Goal: Task Accomplishment & Management: Manage account settings

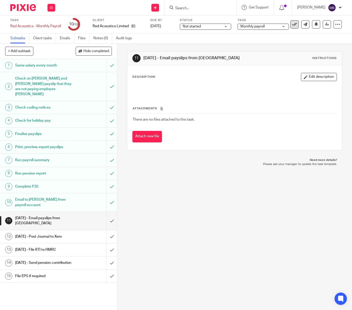
click at [296, 26] on icon at bounding box center [294, 24] width 5 height 5
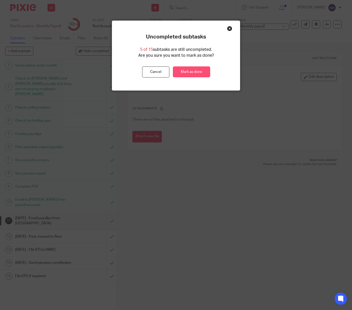
click at [197, 70] on link "Mark as done" at bounding box center [191, 71] width 37 height 11
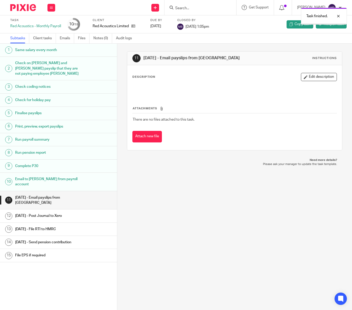
click at [18, 8] on img at bounding box center [23, 7] width 26 height 7
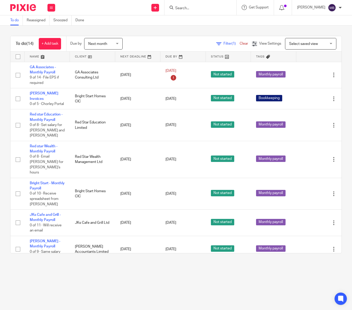
click at [118, 42] on div "Next month Next month" at bounding box center [103, 44] width 38 height 12
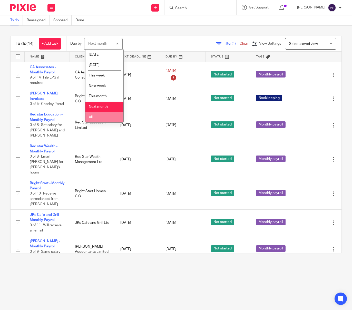
click at [104, 119] on li "All" at bounding box center [104, 117] width 38 height 11
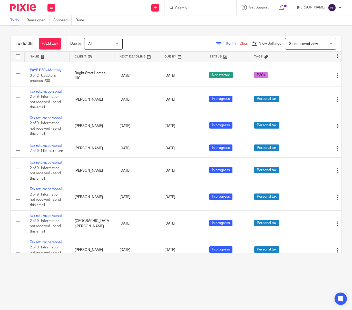
scroll to position [359, 0]
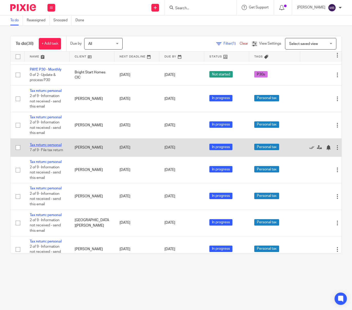
click at [48, 143] on link "Tax return: personal" at bounding box center [46, 145] width 32 height 4
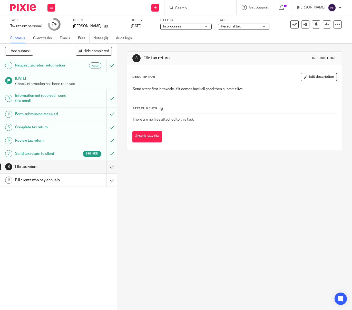
click at [52, 152] on h1 "Send tax return to client" at bounding box center [43, 154] width 57 height 8
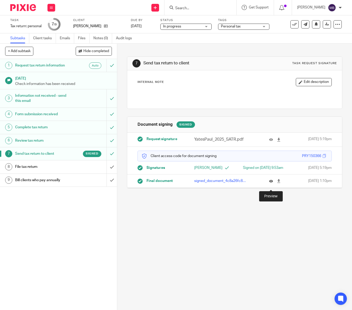
click at [271, 183] on icon at bounding box center [271, 181] width 4 height 4
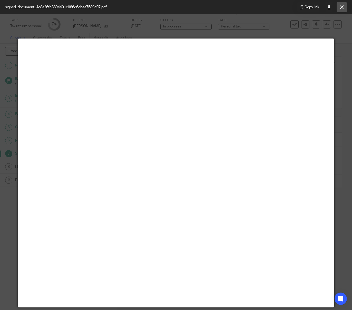
click at [341, 5] on button at bounding box center [341, 7] width 10 height 10
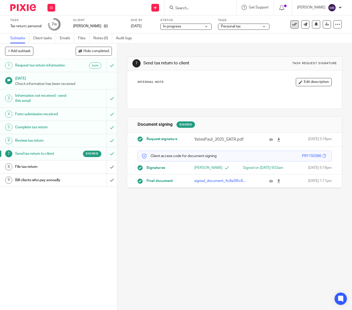
click at [293, 24] on icon at bounding box center [294, 24] width 5 height 5
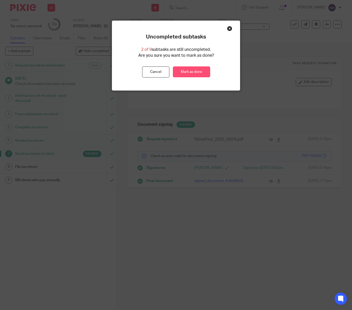
click at [202, 72] on link "Mark as done" at bounding box center [191, 71] width 37 height 11
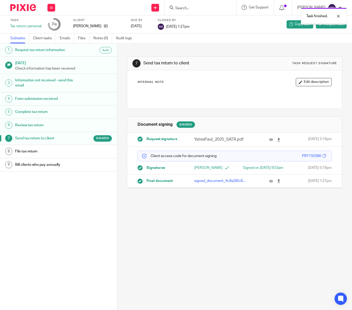
drag, startPoint x: 0, startPoint y: 0, endPoint x: 23, endPoint y: 16, distance: 28.1
click at [22, 8] on img at bounding box center [23, 7] width 26 height 7
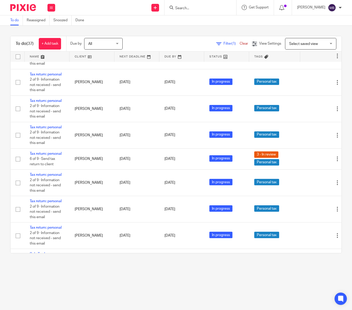
scroll to position [772, 0]
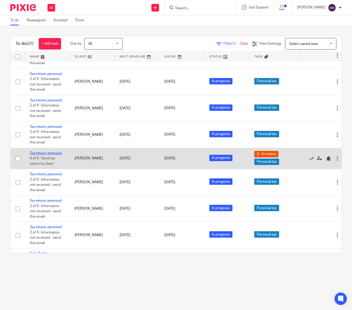
click at [53, 151] on link "Tax return: personal" at bounding box center [46, 153] width 32 height 4
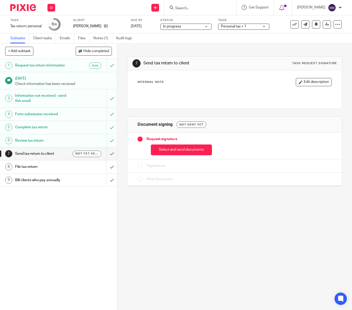
click at [265, 26] on div "Personal tax + 1" at bounding box center [243, 27] width 51 height 6
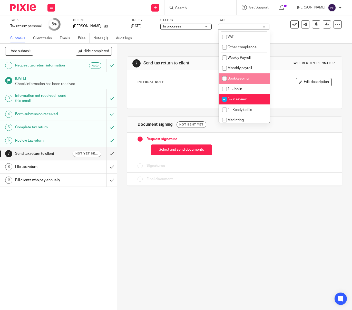
scroll to position [96, 0]
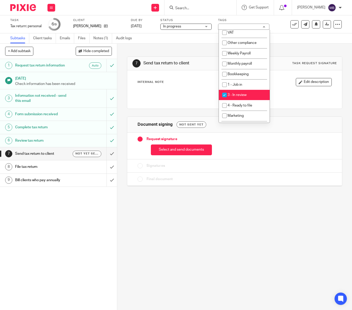
click at [223, 99] on input "checkbox" at bounding box center [225, 95] width 10 height 10
checkbox input "false"
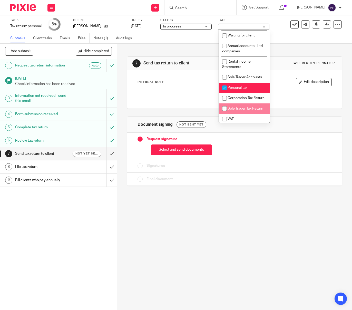
scroll to position [0, 0]
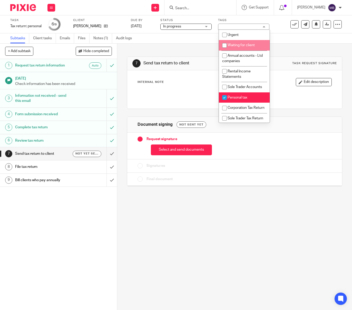
click at [225, 44] on input "checkbox" at bounding box center [225, 46] width 10 height 10
checkbox input "true"
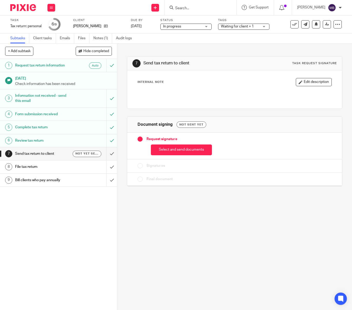
click at [126, 119] on div "7 Send tax return to client Task request signature Internal Note Edit descripti…" at bounding box center [234, 177] width 235 height 266
click at [179, 151] on button "Select and send documents" at bounding box center [181, 149] width 61 height 11
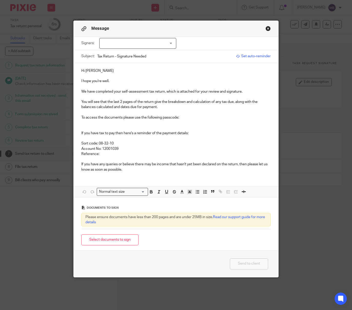
click at [106, 73] on p "Hi Richard" at bounding box center [175, 70] width 189 height 5
click at [269, 28] on button "Close modal" at bounding box center [267, 28] width 5 height 5
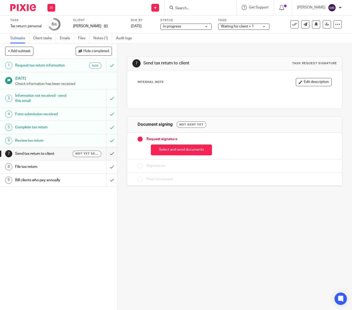
click at [167, 148] on button "Select and send documents" at bounding box center [181, 149] width 61 height 11
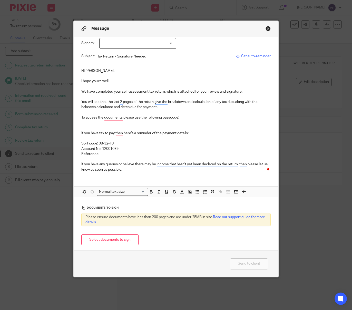
click at [192, 118] on p "To access the documents please use the following passcode:" at bounding box center [175, 117] width 189 height 5
drag, startPoint x: 200, startPoint y: 118, endPoint x: 150, endPoint y: 198, distance: 93.4
click at [181, 118] on p "To access the documents please use the following passcode: RC030271" at bounding box center [175, 117] width 189 height 5
click at [150, 193] on icon "button" at bounding box center [151, 191] width 5 height 5
click at [185, 140] on p "To enrich screen reader interactions, please activate Accessibility in Grammarl…" at bounding box center [175, 138] width 189 height 5
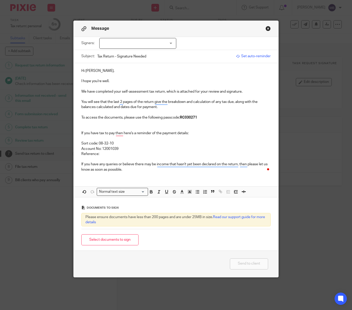
click at [122, 126] on p "To enrich screen reader interactions, please activate Accessibility in Grammarl…" at bounding box center [175, 125] width 189 height 11
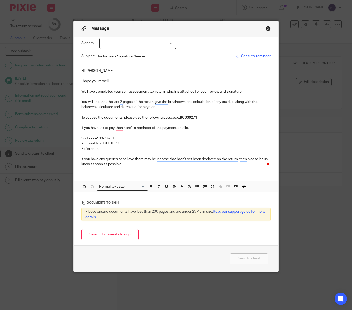
click at [174, 108] on p "You will see that the last 2 pages of the return give the breakdown and calcula…" at bounding box center [175, 104] width 189 height 11
click at [222, 120] on p "To access the documents, please use the following passcode: RC030271" at bounding box center [175, 117] width 189 height 5
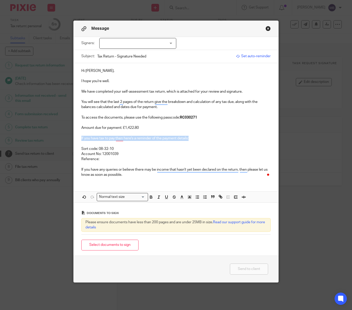
drag, startPoint x: 200, startPoint y: 140, endPoint x: 79, endPoint y: 140, distance: 121.3
click at [79, 140] on div "Hi Richard, I hope you're well. We have completed your self-assessment tax retu…" at bounding box center [176, 122] width 205 height 118
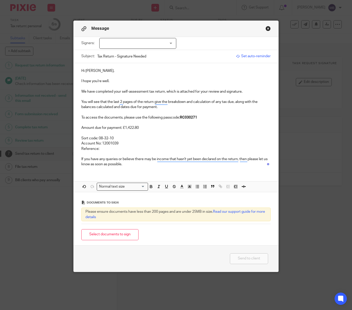
click at [122, 148] on p "Reference:" at bounding box center [175, 148] width 189 height 5
click at [121, 237] on button "Select documents to sign" at bounding box center [109, 234] width 57 height 11
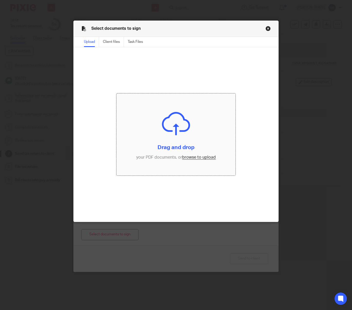
click at [157, 145] on input "file" at bounding box center [175, 134] width 119 height 82
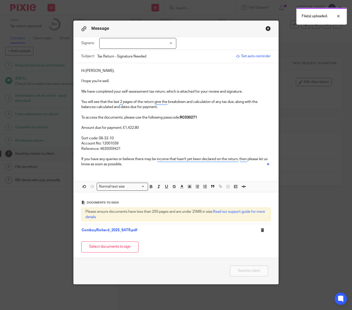
click at [117, 45] on div at bounding box center [137, 43] width 77 height 11
click at [105, 55] on input "checkbox" at bounding box center [105, 54] width 10 height 10
checkbox input "true"
click at [120, 81] on p "I hope you're well." at bounding box center [175, 80] width 189 height 5
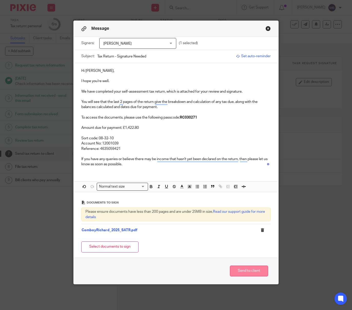
click at [246, 272] on button "Send to client" at bounding box center [249, 270] width 38 height 11
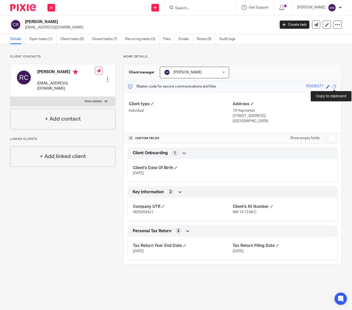
click at [335, 87] on span at bounding box center [334, 87] width 4 height 4
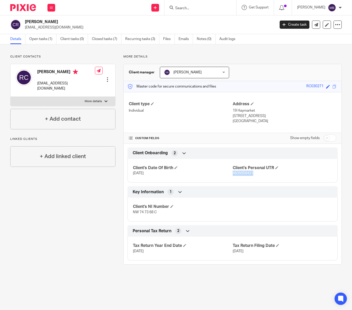
drag, startPoint x: 255, startPoint y: 173, endPoint x: 233, endPoint y: 173, distance: 22.1
click at [233, 173] on p "4635059421" at bounding box center [283, 173] width 100 height 5
copy span "4635059421"
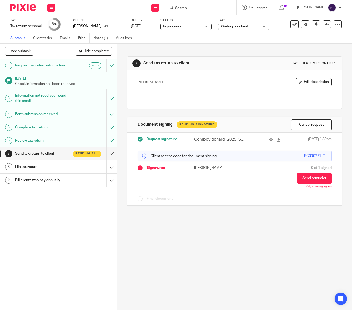
click at [24, 7] on img at bounding box center [23, 7] width 26 height 7
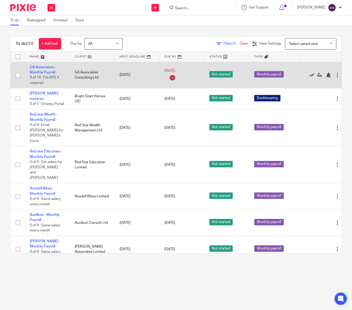
click at [312, 74] on icon at bounding box center [311, 75] width 5 height 5
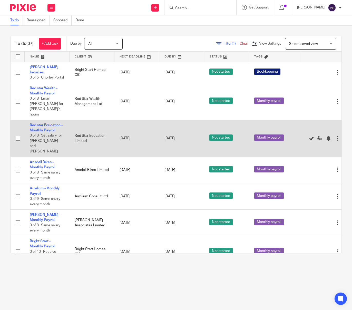
click at [312, 136] on icon at bounding box center [311, 138] width 5 height 5
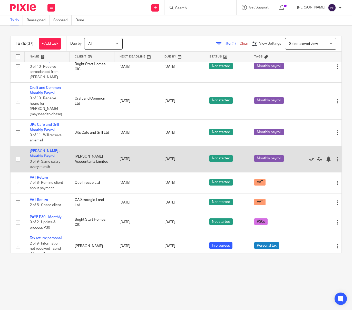
scroll to position [151, 0]
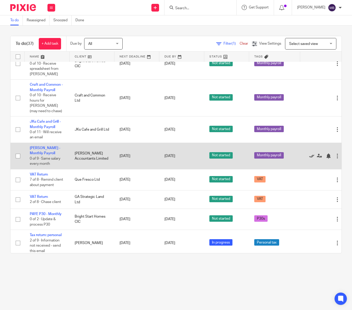
click at [311, 153] on icon at bounding box center [311, 155] width 5 height 5
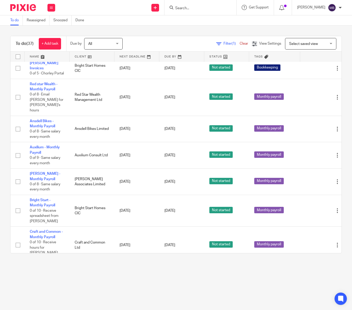
scroll to position [0, 0]
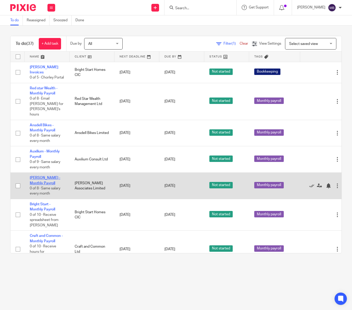
click at [52, 176] on link "[PERSON_NAME] - Monthly Payroll" at bounding box center [45, 180] width 31 height 9
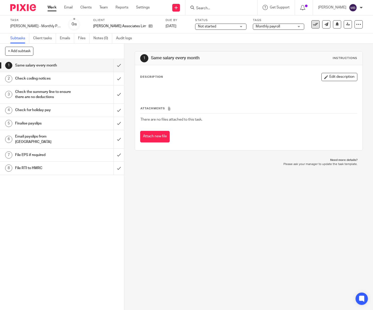
click at [316, 26] on icon at bounding box center [315, 24] width 5 height 5
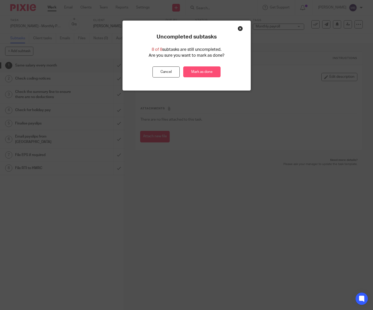
click at [207, 71] on link "Mark as done" at bounding box center [201, 71] width 37 height 11
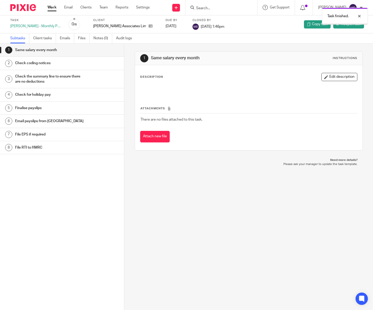
click at [22, 9] on img at bounding box center [23, 7] width 26 height 7
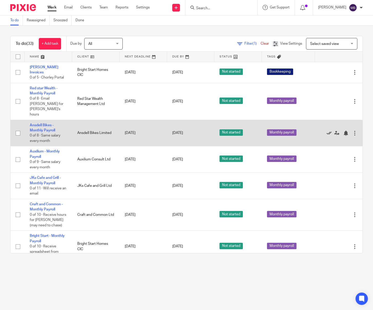
click at [328, 131] on icon at bounding box center [328, 133] width 5 height 5
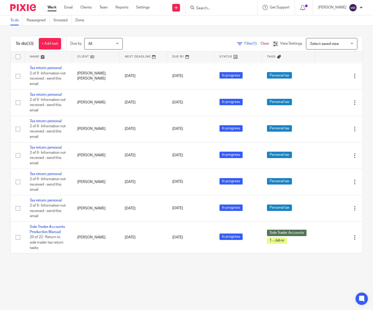
scroll to position [660, 0]
